Goal: Information Seeking & Learning: Learn about a topic

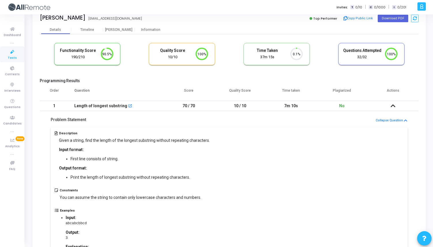
scroll to position [18, 0]
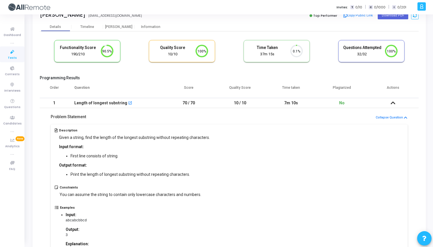
click at [295, 49] on circle at bounding box center [296, 50] width 7 height 7
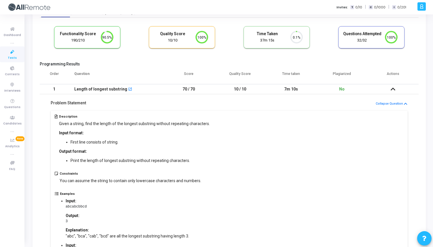
scroll to position [0, 0]
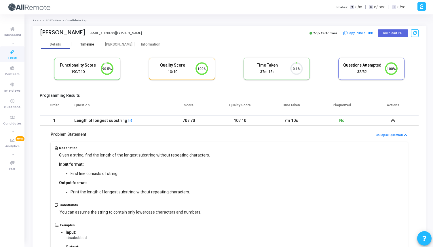
click at [85, 43] on div "Timeline" at bounding box center [87, 44] width 14 height 4
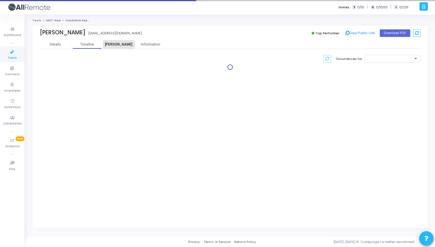
click at [112, 45] on div "[PERSON_NAME]" at bounding box center [119, 44] width 32 height 4
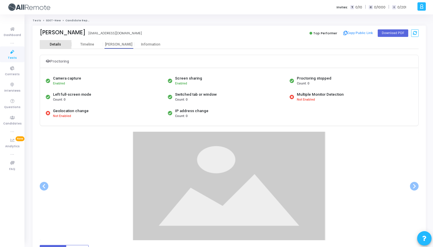
click at [57, 44] on div "Details" at bounding box center [55, 44] width 11 height 4
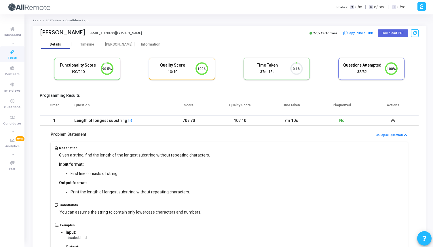
scroll to position [12, 15]
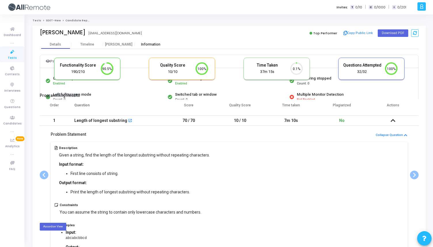
click at [148, 44] on div "Information" at bounding box center [151, 44] width 32 height 4
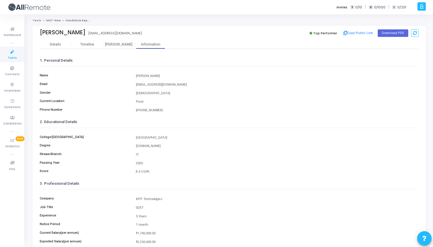
click at [54, 20] on link "SDET-New" at bounding box center [53, 20] width 15 height 3
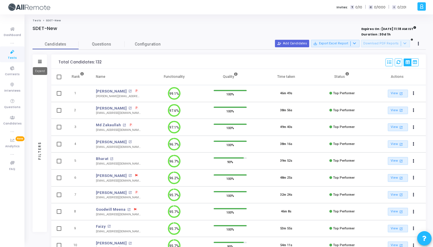
click at [40, 62] on icon at bounding box center [40, 61] width 4 height 3
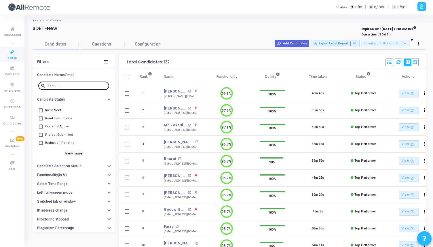
click at [61, 89] on div at bounding box center [76, 85] width 59 height 9
click at [62, 86] on input "text" at bounding box center [76, 85] width 59 height 3
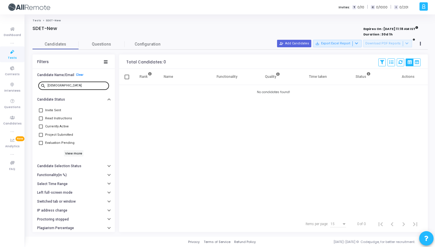
click at [65, 87] on div "[DEMOGRAPHIC_DATA]" at bounding box center [76, 85] width 59 height 9
paste input "[EMAIL_ADDRESS][DOMAIN_NAME]"
type input "[EMAIL_ADDRESS][DOMAIN_NAME]"
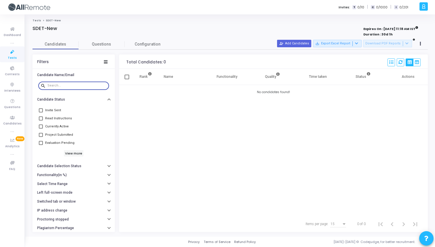
paste input "[EMAIL_ADDRESS][DOMAIN_NAME]"
type input "[EMAIL_ADDRESS][DOMAIN_NAME]"
click at [75, 83] on div "[EMAIL_ADDRESS][DOMAIN_NAME]" at bounding box center [76, 85] width 59 height 9
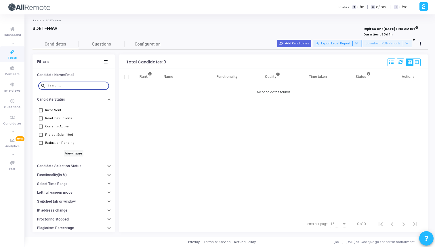
type input "[EMAIL_ADDRESS][DOMAIN_NAME]"
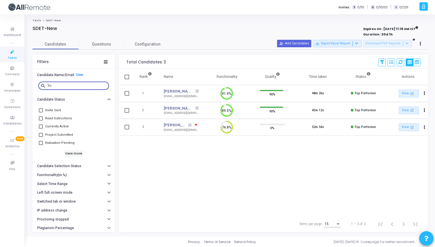
type input "Su"
click at [37, 20] on link "Tests" at bounding box center [37, 20] width 9 height 3
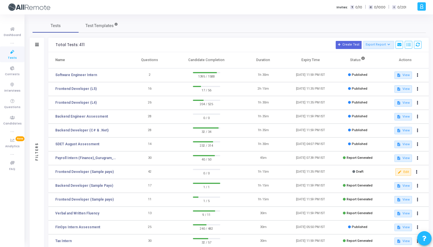
click at [40, 46] on div "Filters" at bounding box center [37, 45] width 14 height 14
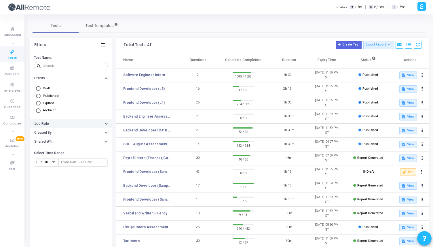
click at [75, 125] on button "Job Role" at bounding box center [71, 123] width 82 height 9
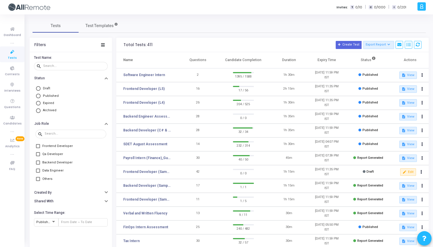
click at [36, 153] on span at bounding box center [38, 154] width 4 height 4
click at [38, 156] on input "Qa Developer" at bounding box center [38, 156] width 0 height 0
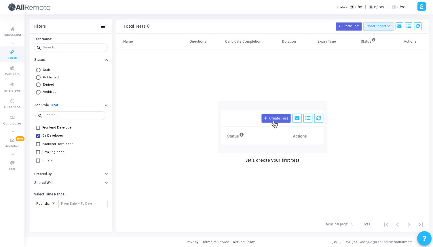
click at [40, 135] on label "Qa Developer" at bounding box center [49, 135] width 27 height 7
click at [38, 138] on input "Qa Developer" at bounding box center [38, 138] width 0 height 0
checkbox input "false"
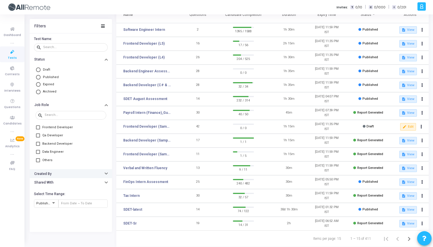
click at [55, 176] on button "Created By" at bounding box center [71, 173] width 82 height 9
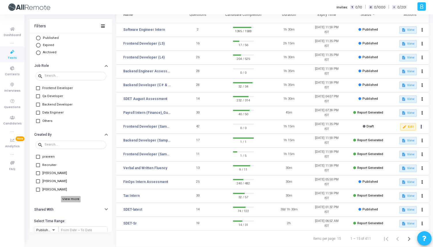
click at [67, 200] on h6 "View more" at bounding box center [71, 198] width 20 height 6
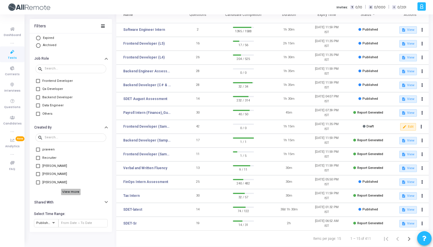
click at [72, 194] on h6 "View more" at bounding box center [71, 191] width 20 height 6
click at [72, 192] on h6 "View more" at bounding box center [71, 191] width 20 height 6
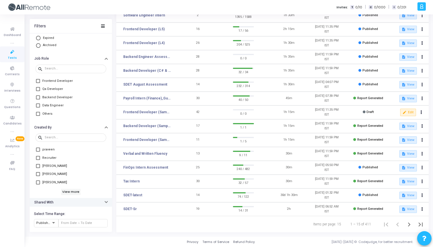
click at [66, 201] on button "Shared With" at bounding box center [71, 201] width 82 height 9
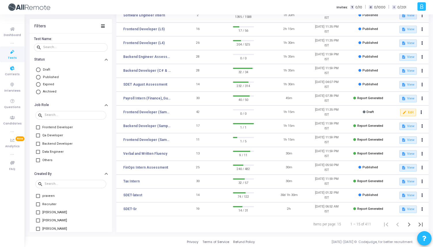
click at [16, 57] on link "Tests" at bounding box center [12, 54] width 24 height 16
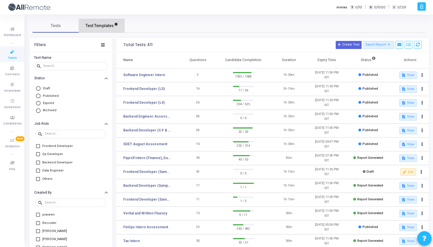
click at [102, 29] on link "Test Templates" at bounding box center [102, 26] width 46 height 14
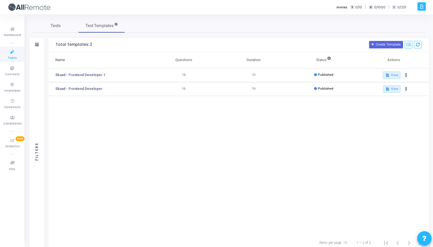
click at [37, 43] on icon at bounding box center [37, 44] width 4 height 3
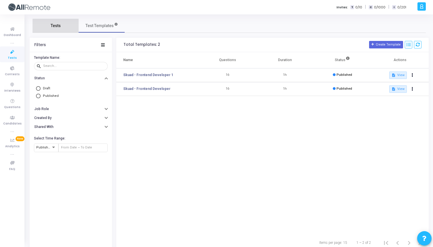
click at [63, 26] on link "Tests" at bounding box center [56, 26] width 46 height 14
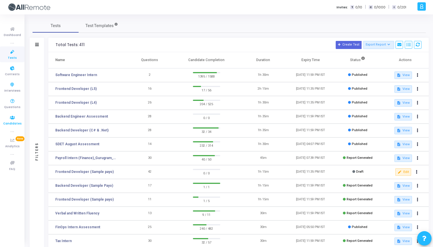
click at [14, 121] on span "Candidates" at bounding box center [12, 123] width 18 height 5
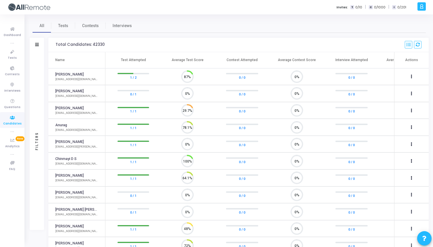
click at [39, 43] on div "Filters" at bounding box center [37, 45] width 14 height 14
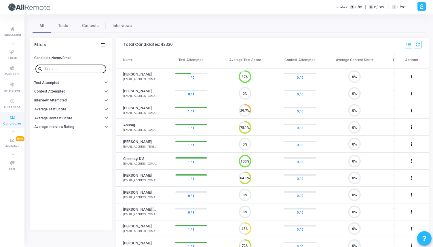
click at [59, 71] on div at bounding box center [74, 68] width 59 height 9
paste input "[EMAIL_ADDRESS][DOMAIN_NAME]"
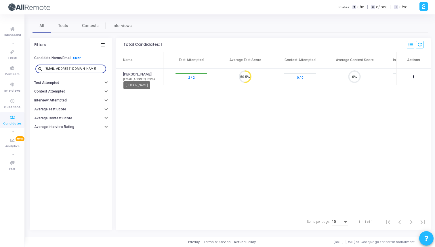
type input "[EMAIL_ADDRESS][DOMAIN_NAME]"
click at [142, 72] on link "[PERSON_NAME]" at bounding box center [137, 74] width 28 height 5
click at [194, 77] on link "2 / 2" at bounding box center [191, 77] width 6 height 6
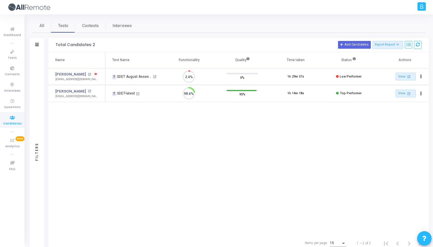
scroll to position [12, 15]
click at [95, 73] on icon at bounding box center [96, 74] width 2 height 2
click at [77, 93] on div at bounding box center [216, 123] width 433 height 247
click at [76, 91] on link "[PERSON_NAME]" at bounding box center [70, 91] width 31 height 6
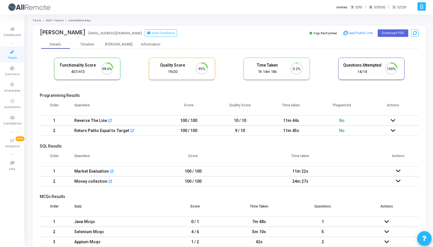
scroll to position [12, 15]
click at [344, 127] on td "No" at bounding box center [341, 130] width 51 height 10
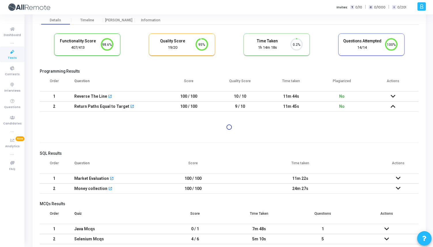
scroll to position [26, 0]
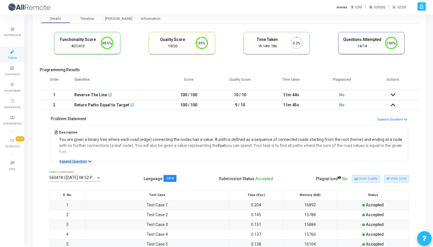
click at [88, 160] on icon at bounding box center [89, 161] width 3 height 4
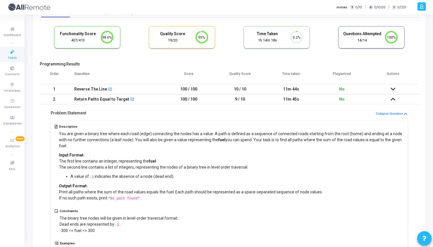
scroll to position [31, 0]
click at [252, 103] on td "9 / 10" at bounding box center [239, 100] width 51 height 10
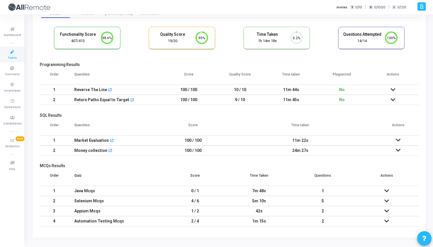
click at [256, 90] on td "10 / 10" at bounding box center [239, 90] width 51 height 10
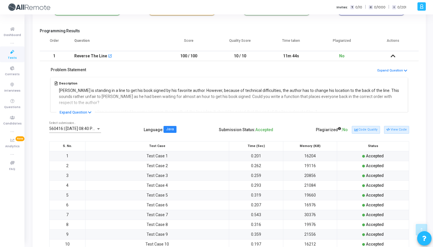
scroll to position [33, 0]
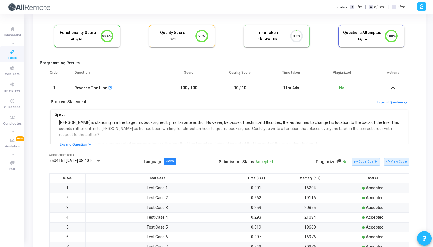
click at [84, 141] on div "Description Rohan is standing in a line to get his book signed by his favorite …" at bounding box center [229, 126] width 360 height 36
click at [85, 143] on button "Expand Question" at bounding box center [75, 144] width 38 height 6
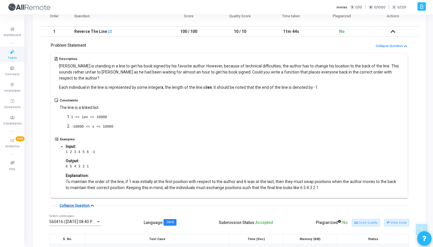
scroll to position [96, 0]
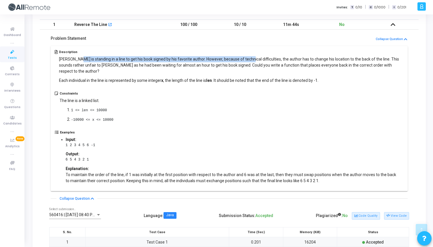
drag, startPoint x: 77, startPoint y: 59, endPoint x: 245, endPoint y: 61, distance: 168.6
click at [245, 61] on p "Rohan is standing in a line to get his book signed by his favorite author. Howe…" at bounding box center [231, 65] width 345 height 18
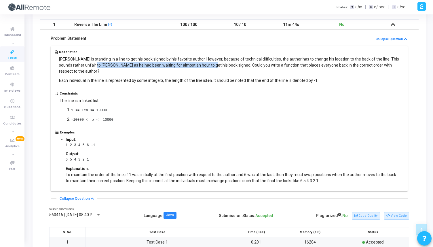
drag, startPoint x: 85, startPoint y: 67, endPoint x: 199, endPoint y: 67, distance: 113.3
click at [199, 67] on p "Rohan is standing in a line to get his book signed by his favorite author. Howe…" at bounding box center [231, 65] width 345 height 18
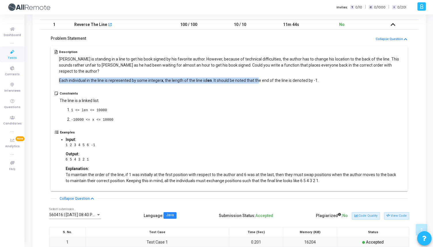
drag, startPoint x: 59, startPoint y: 73, endPoint x: 259, endPoint y: 73, distance: 199.7
click at [259, 77] on p "Each individual in the line is represented by some integer x , the length of th…" at bounding box center [231, 80] width 345 height 6
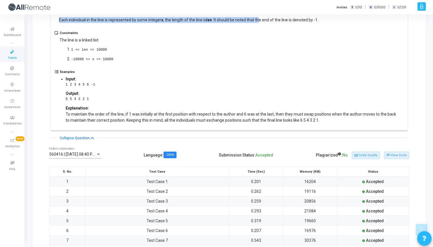
scroll to position [150, 0]
